Goal: Use online tool/utility: Utilize a website feature to perform a specific function

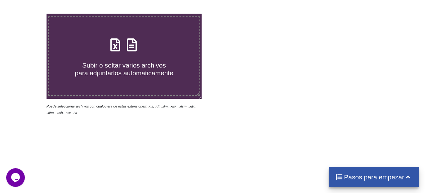
scroll to position [107, 0]
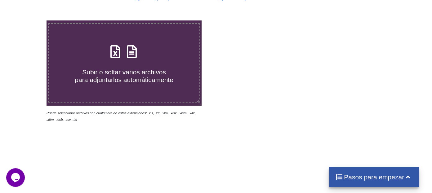
click at [128, 80] on font "para adjuntarlos automáticamente" at bounding box center [124, 79] width 99 height 7
click at [29, 20] on input "Subir o soltar varios archivos para adjuntarlos automáticamente" at bounding box center [29, 20] width 0 height 0
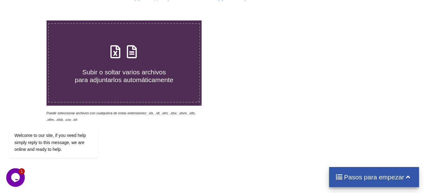
type input "C:\fakepath\R01_Prompts.xlsx"
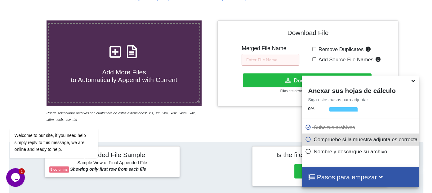
scroll to position [249, 0]
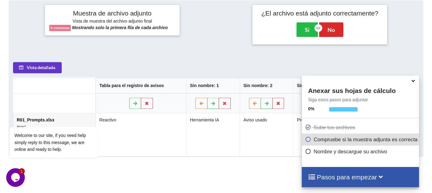
click at [410, 81] on icon at bounding box center [413, 80] width 7 height 6
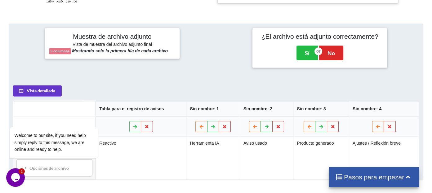
scroll to position [227, 0]
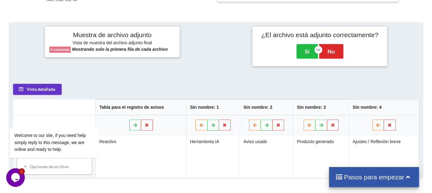
click at [322, 108] on font "Sin nombre: 3" at bounding box center [311, 107] width 29 height 5
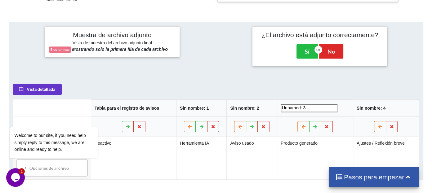
click at [325, 109] on input "Unnamed: 3" at bounding box center [309, 108] width 57 height 8
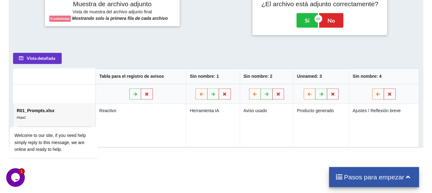
scroll to position [287, 0]
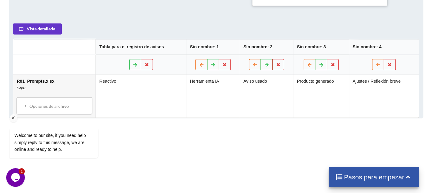
click at [34, 104] on div "Welcome to our site, if you need help simply reply to this message, we are onli…" at bounding box center [62, 127] width 112 height 73
click at [24, 104] on div "Welcome to our site, if you need help simply reply to this message, we are onli…" at bounding box center [62, 127] width 112 height 73
click at [26, 107] on div "Welcome to our site, if you need help simply reply to this message, we are onli…" at bounding box center [62, 127] width 112 height 73
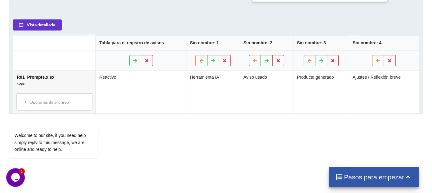
scroll to position [291, 0]
